Goal: Task Accomplishment & Management: Manage account settings

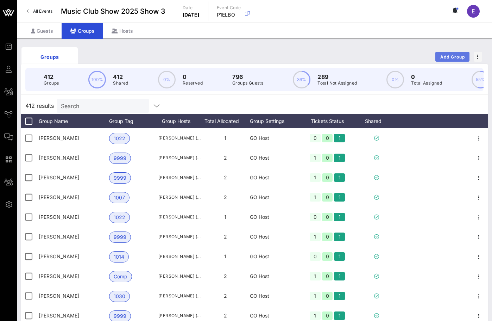
click at [446, 57] on span "Add Group" at bounding box center [452, 56] width 25 height 5
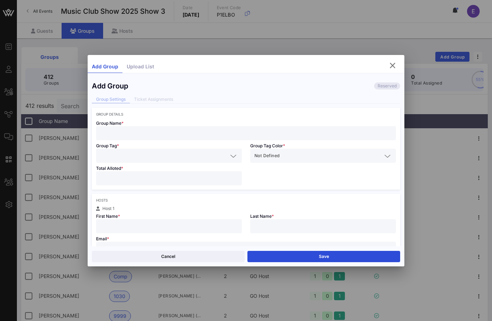
click at [189, 136] on input "text" at bounding box center [245, 132] width 291 height 9
type input "[PERSON_NAME]"
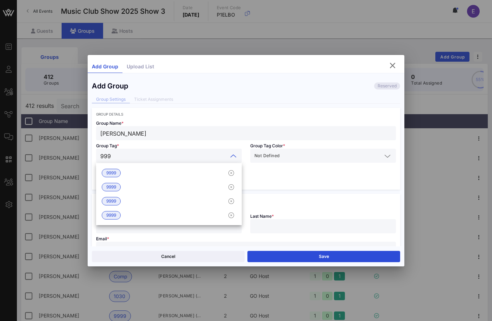
type input "9999"
click at [166, 168] on div "9999" at bounding box center [169, 173] width 146 height 14
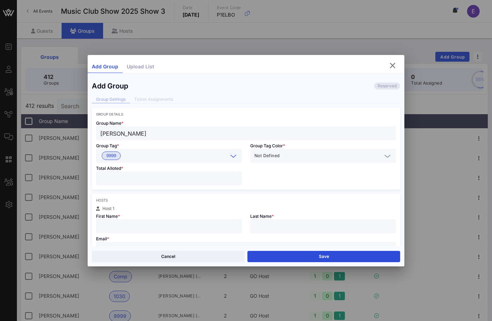
click at [158, 174] on input "number" at bounding box center [168, 178] width 137 height 9
type input "*"
click at [147, 218] on div "First Name *" at bounding box center [169, 221] width 154 height 23
click at [145, 227] on input "text" at bounding box center [168, 225] width 137 height 9
type input "[PERSON_NAME]"
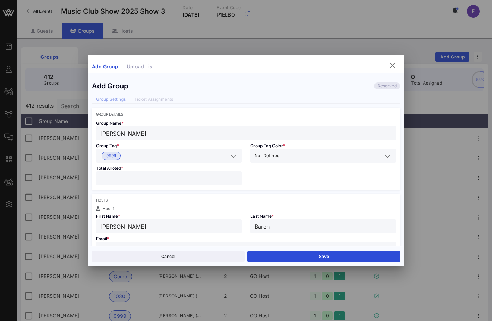
type input "Baren"
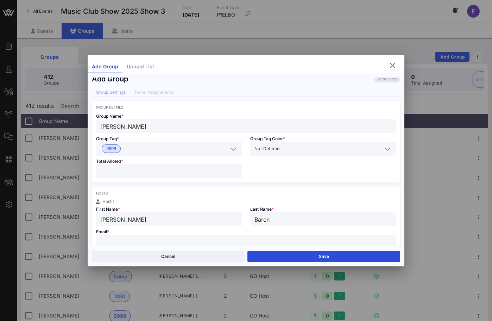
paste input "[EMAIL_ADDRESS][DOMAIN_NAME]"
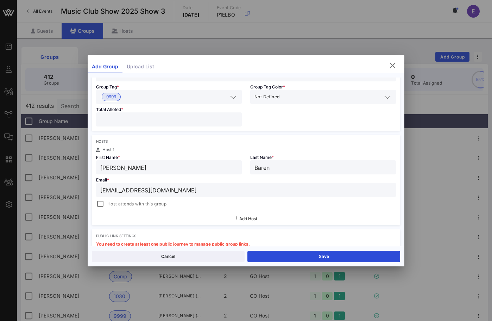
scroll to position [63, 0]
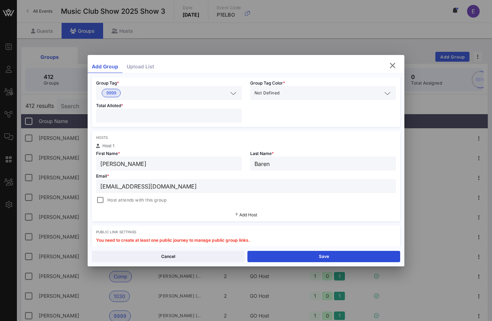
type input "[EMAIL_ADDRESS][DOMAIN_NAME]"
click at [96, 212] on div "Add Host" at bounding box center [246, 214] width 308 height 13
click at [98, 200] on div at bounding box center [100, 200] width 10 height 10
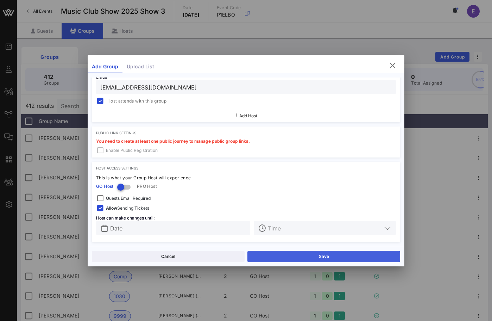
click at [277, 254] on button "Save" at bounding box center [323, 256] width 153 height 11
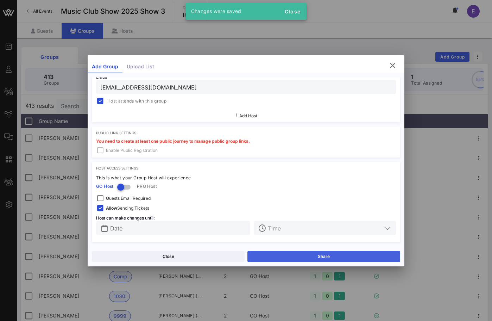
click at [266, 254] on button "Share" at bounding box center [323, 256] width 153 height 11
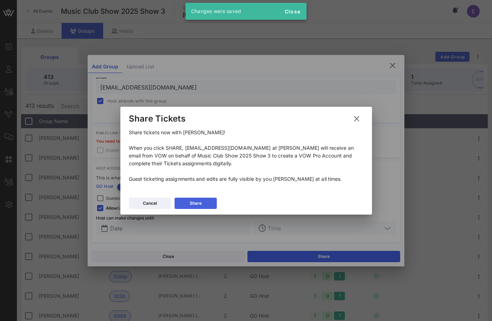
click at [214, 200] on button "Share" at bounding box center [196, 202] width 42 height 11
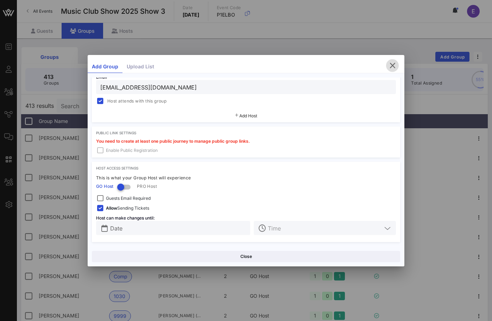
click at [394, 61] on icon "button" at bounding box center [392, 65] width 8 height 8
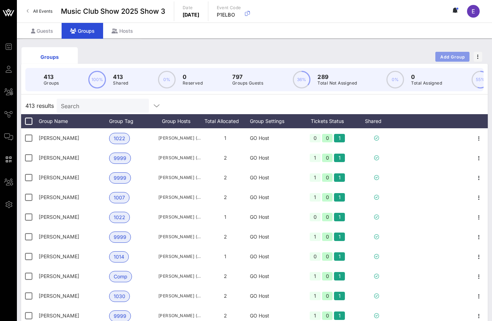
click at [448, 58] on span "Add Group" at bounding box center [452, 56] width 25 height 5
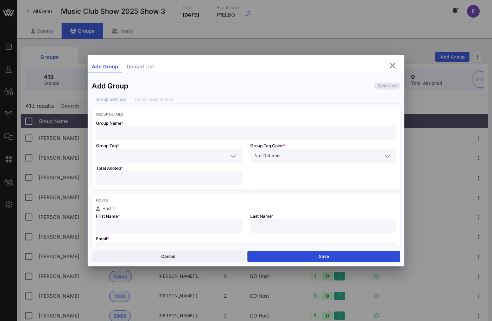
click at [239, 131] on input "text" at bounding box center [245, 132] width 291 height 9
type input "[PERSON_NAME]"
click at [146, 172] on div at bounding box center [168, 178] width 137 height 14
type input "*"
click at [136, 151] on input "text" at bounding box center [163, 155] width 127 height 9
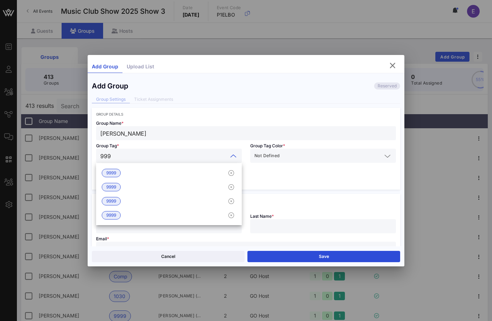
type input "9999"
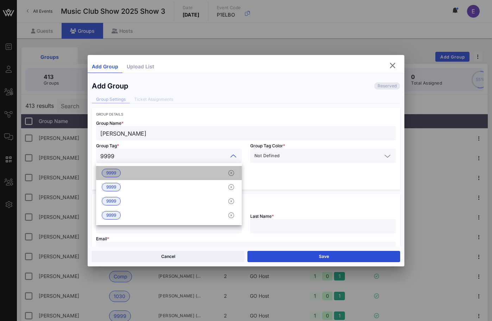
click at [137, 169] on div "9999" at bounding box center [169, 173] width 146 height 14
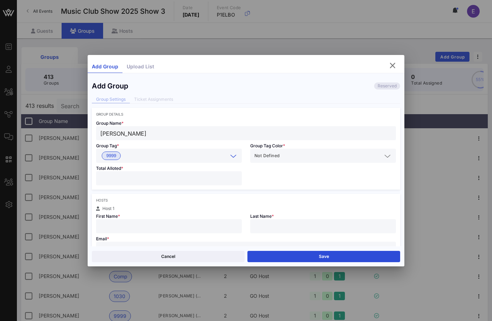
click at [135, 225] on input "text" at bounding box center [168, 225] width 137 height 9
drag, startPoint x: 145, startPoint y: 136, endPoint x: 89, endPoint y: 135, distance: 56.0
click at [89, 135] on div "Add Group Reserved Group Settings Ticket Assignments Group Details Group Name *…" at bounding box center [246, 161] width 317 height 169
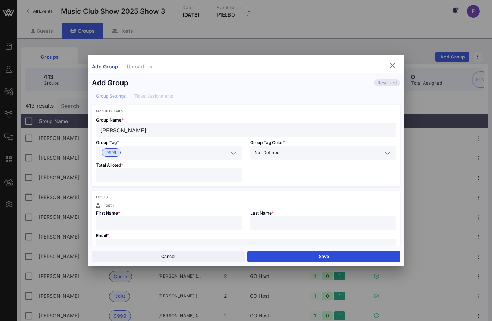
click at [105, 230] on div "Email * Host attends with this group" at bounding box center [246, 247] width 308 height 34
click at [106, 208] on div "First Name *" at bounding box center [169, 218] width 154 height 23
click at [107, 228] on div at bounding box center [168, 223] width 137 height 14
type input "Lilly"
type input "O'Brien"
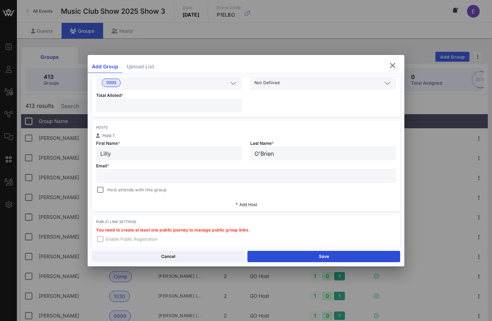
scroll to position [75, 0]
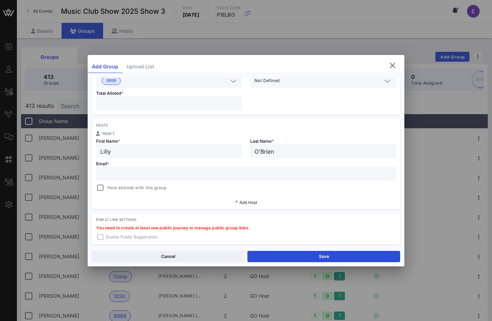
paste input "[EMAIL_ADDRESS][DOMAIN_NAME]"
type input "[EMAIL_ADDRESS][DOMAIN_NAME]"
click at [112, 191] on div "Host attends with this group" at bounding box center [131, 187] width 70 height 8
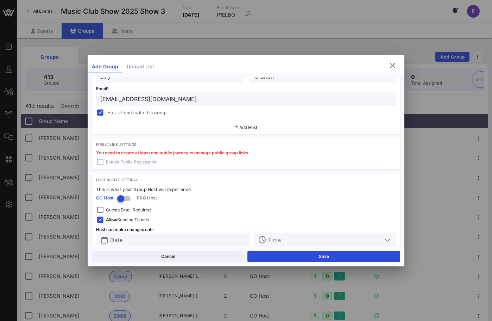
scroll to position [162, 0]
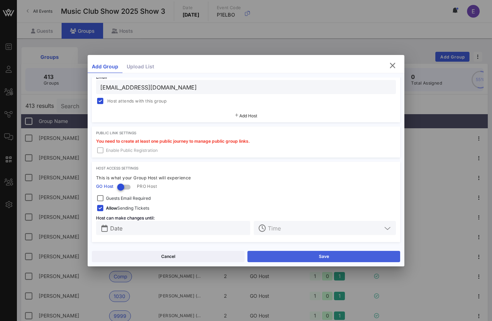
click at [302, 257] on button "Save" at bounding box center [323, 256] width 153 height 11
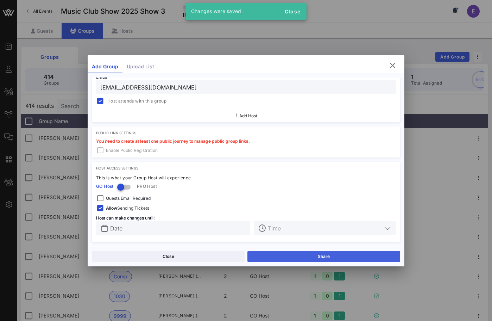
click at [299, 254] on button "Share" at bounding box center [323, 256] width 153 height 11
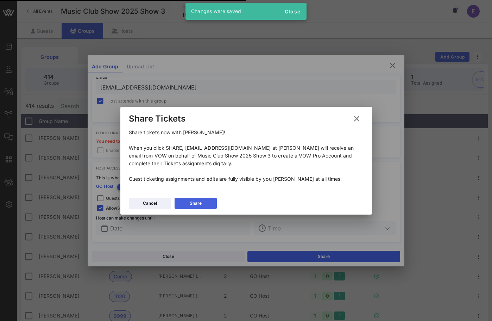
click at [189, 201] on button "Share" at bounding box center [196, 202] width 42 height 11
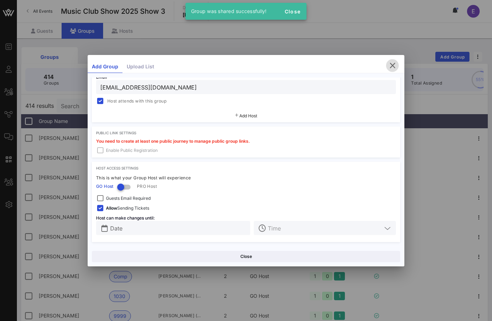
click at [397, 64] on span "button" at bounding box center [392, 65] width 13 height 8
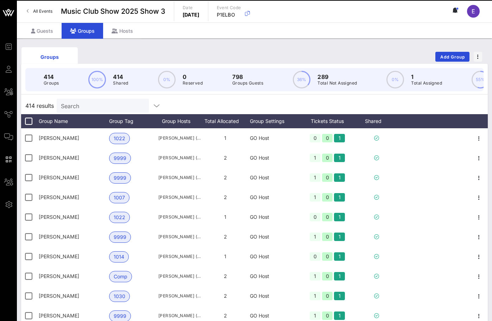
click at [53, 7] on link "All Events" at bounding box center [40, 11] width 34 height 11
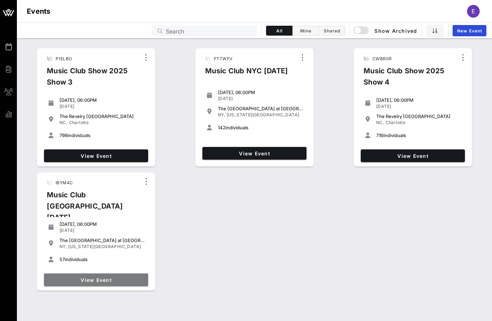
click at [112, 278] on span "View Event" at bounding box center [96, 280] width 99 height 6
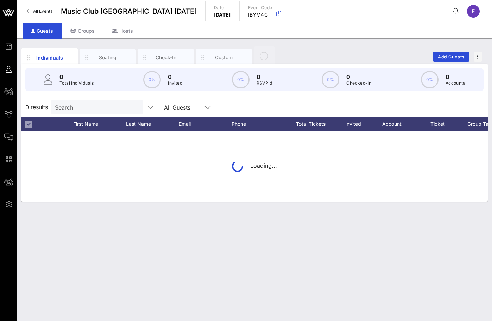
click at [46, 11] on span "All Events" at bounding box center [42, 10] width 19 height 5
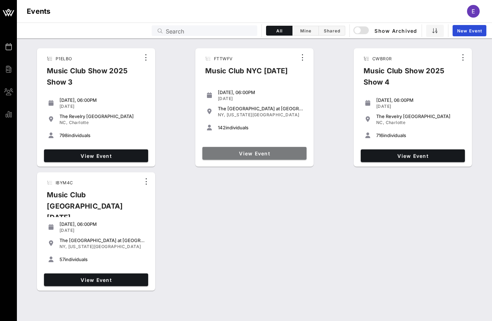
click at [278, 157] on link "View Event" at bounding box center [254, 153] width 104 height 13
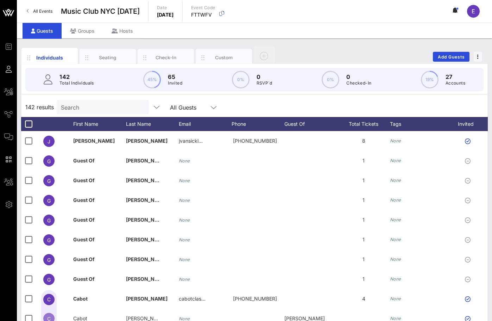
click at [93, 81] on p "Total Individuals" at bounding box center [76, 83] width 34 height 7
click at [93, 113] on div "Search" at bounding box center [102, 107] width 82 height 14
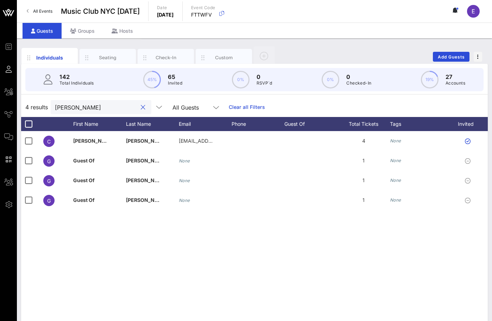
click at [66, 111] on input "[PERSON_NAME]" at bounding box center [96, 106] width 82 height 9
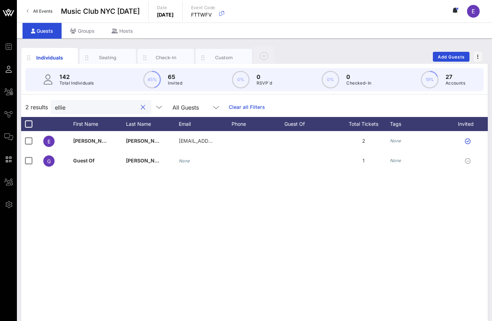
type input "ellie"
click at [43, 9] on span "All Events" at bounding box center [42, 10] width 19 height 5
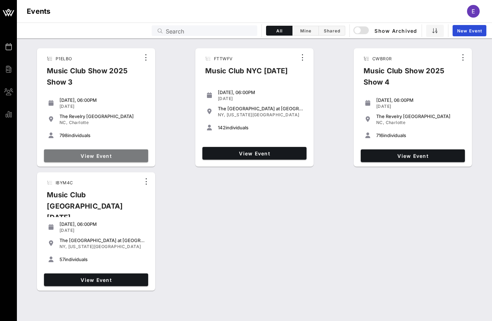
click at [70, 151] on link "View Event" at bounding box center [96, 155] width 104 height 13
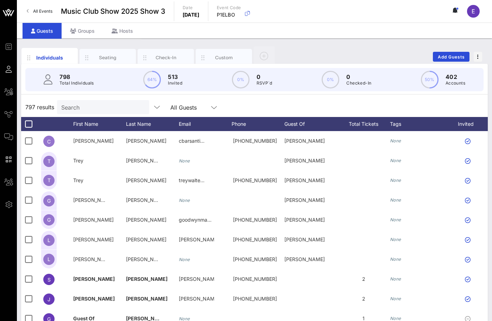
click at [48, 7] on link "All Events" at bounding box center [40, 11] width 34 height 11
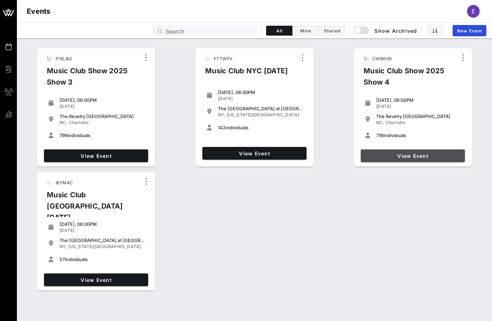
click at [386, 151] on link "View Event" at bounding box center [413, 155] width 104 height 13
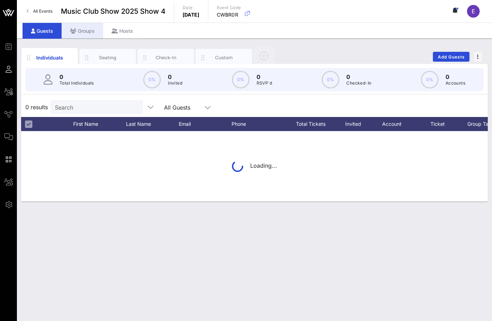
click at [93, 32] on div "Groups" at bounding box center [83, 31] width 42 height 16
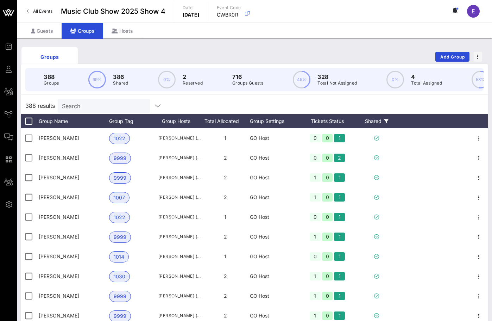
click at [385, 118] on div "Shared" at bounding box center [377, 121] width 42 height 14
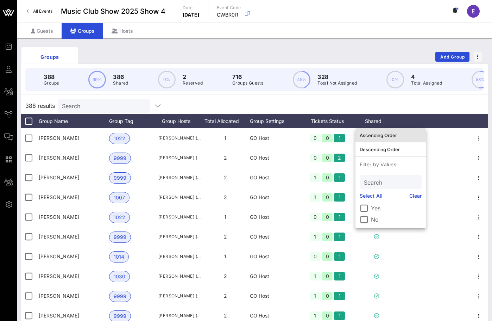
click at [385, 138] on div "Ascending Order" at bounding box center [391, 135] width 62 height 6
click at [387, 109] on div "388 results Search" at bounding box center [254, 105] width 467 height 17
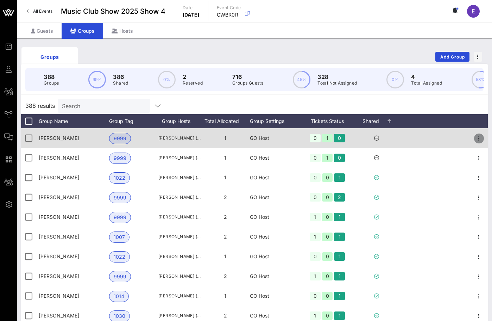
click at [479, 140] on icon "button" at bounding box center [479, 138] width 8 height 8
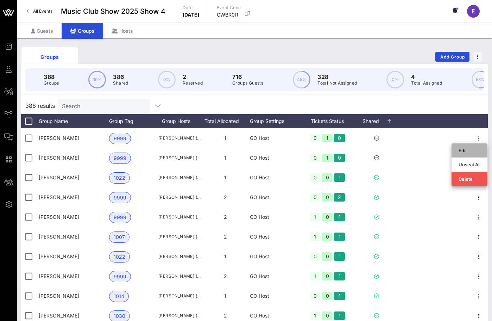
click at [471, 151] on div "Edit" at bounding box center [470, 150] width 22 height 6
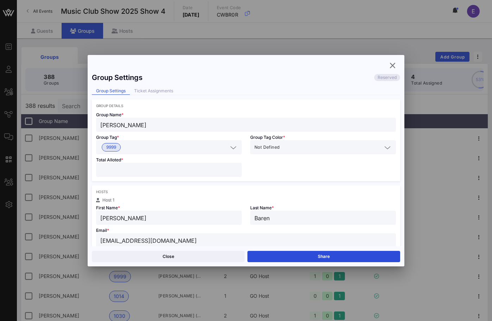
click at [338, 247] on div "Close Share" at bounding box center [246, 256] width 317 height 20
click at [338, 251] on button "Share" at bounding box center [323, 256] width 153 height 11
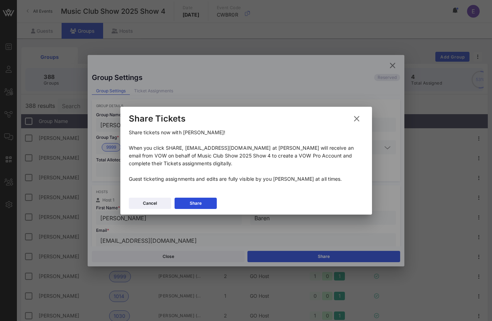
click at [199, 197] on div "Cancel Share" at bounding box center [246, 204] width 252 height 20
click at [199, 198] on button "Share" at bounding box center [196, 202] width 42 height 11
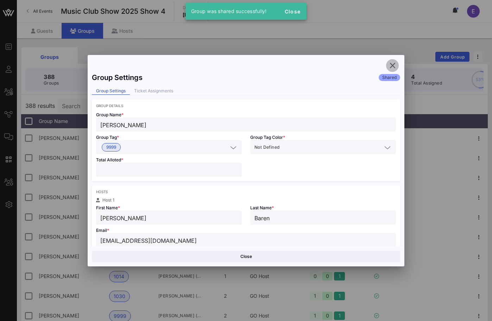
click at [391, 71] on button "button" at bounding box center [392, 65] width 13 height 13
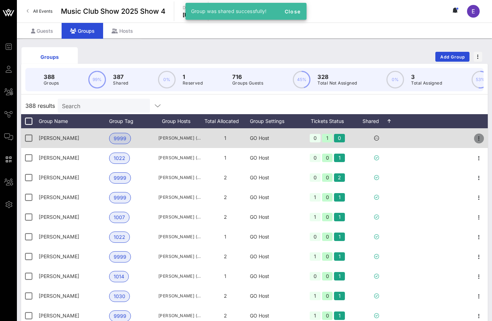
click at [480, 134] on icon "button" at bounding box center [479, 138] width 8 height 8
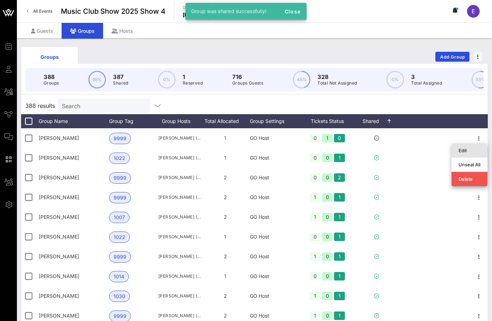
click at [475, 144] on div "Edit" at bounding box center [470, 150] width 36 height 14
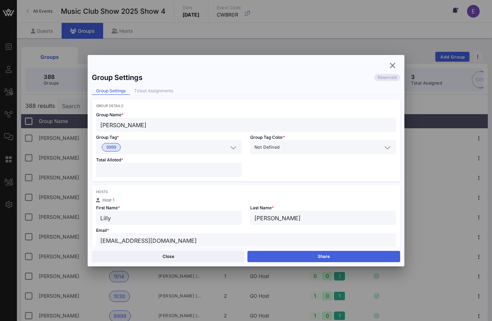
click at [340, 259] on button "Share" at bounding box center [323, 256] width 153 height 11
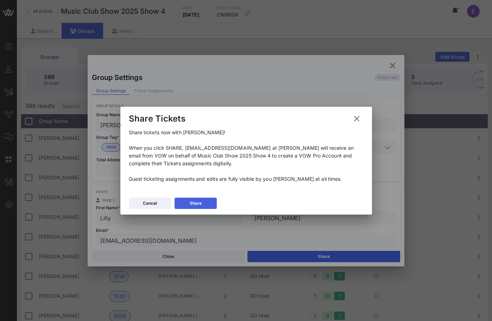
click at [207, 200] on button "Share" at bounding box center [196, 202] width 42 height 11
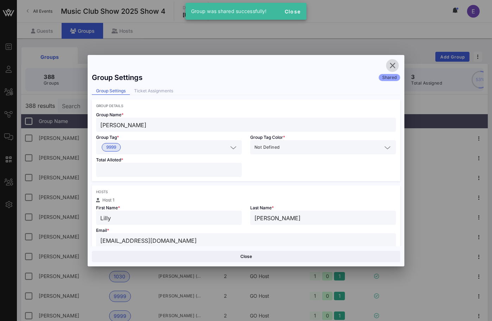
click at [391, 68] on icon "button" at bounding box center [392, 65] width 8 height 8
